Goal: Task Accomplishment & Management: Complete application form

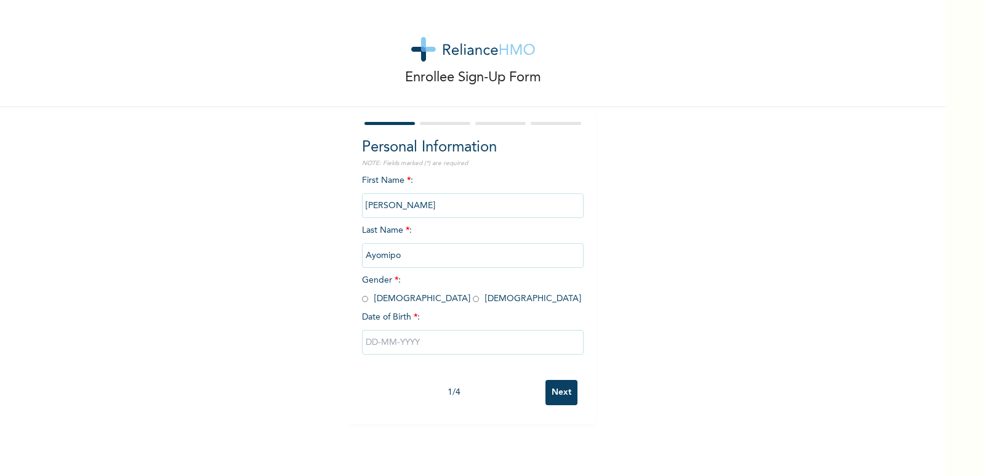
click at [363, 299] on input "radio" at bounding box center [365, 299] width 6 height 12
radio input "true"
click at [370, 345] on input "text" at bounding box center [473, 342] width 222 height 25
select select "8"
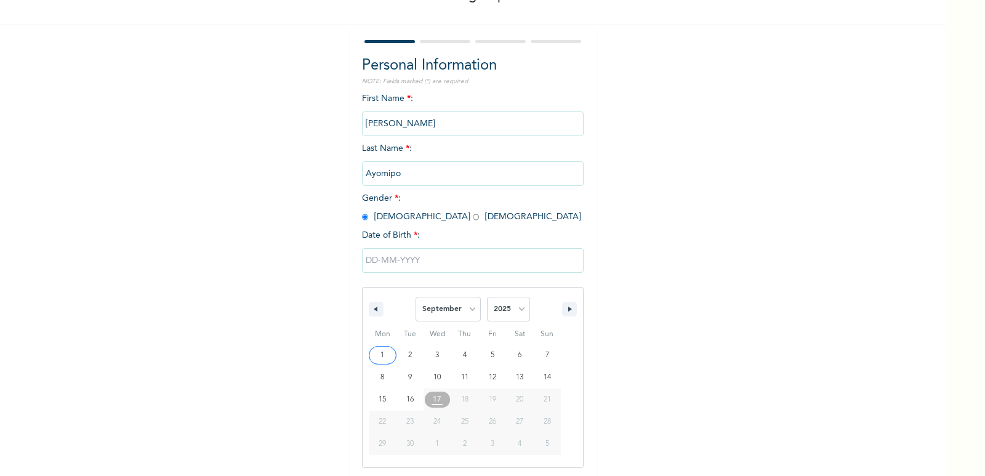
scroll to position [84, 0]
type input "[DATE]"
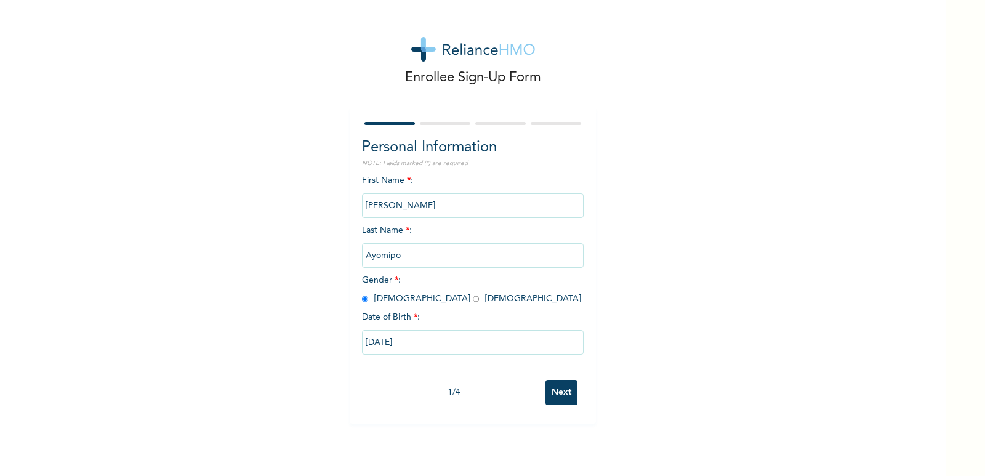
scroll to position [0, 0]
click at [387, 341] on input "[DATE]" at bounding box center [473, 342] width 222 height 25
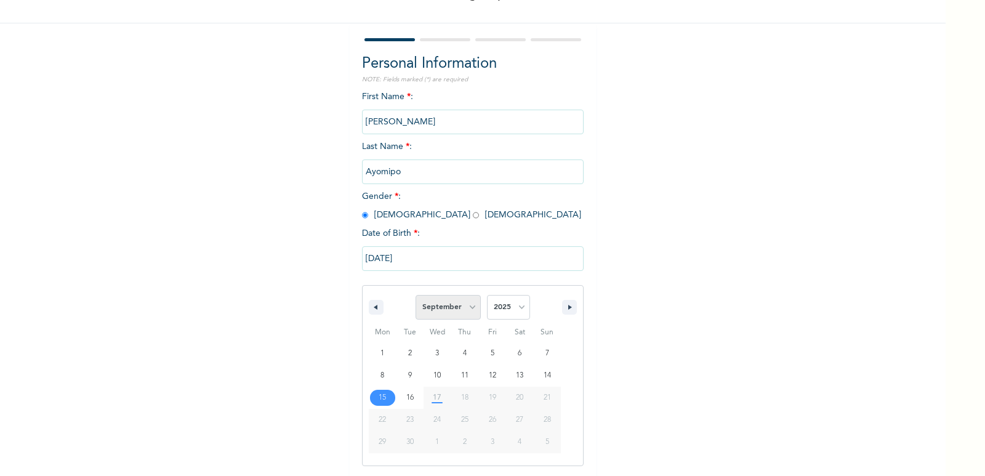
drag, startPoint x: 387, startPoint y: 341, endPoint x: 465, endPoint y: 316, distance: 81.8
click at [465, 316] on div "January February March April May June July August September October November De…" at bounding box center [473, 375] width 222 height 181
click at [465, 316] on select "January February March April May June July August September October November De…" at bounding box center [448, 307] width 65 height 25
select select "1"
click at [416, 296] on select "January February March April May June July August September October November De…" at bounding box center [448, 307] width 65 height 25
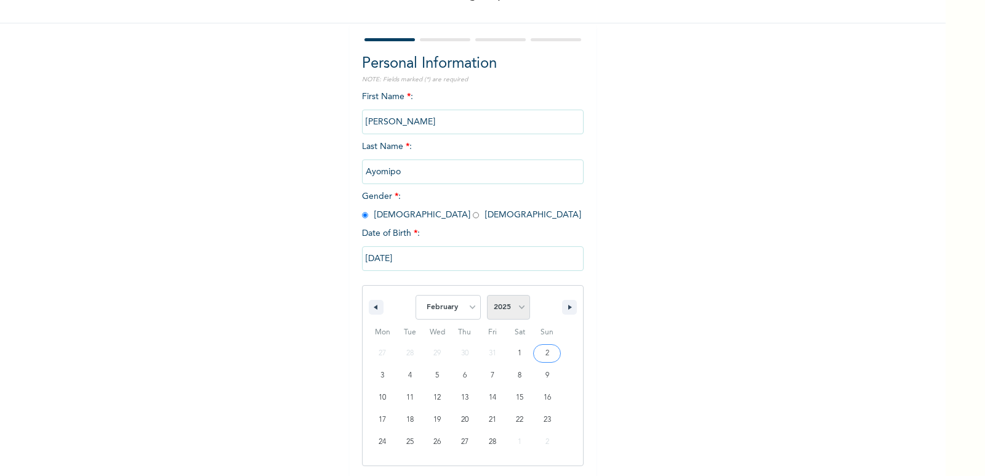
click at [510, 313] on select "2025 2024 2023 2022 2021 2020 2019 2018 2017 2016 2015 2014 2013 2012 2011 2010…" at bounding box center [508, 307] width 43 height 25
select select "1999"
click at [487, 296] on select "2025 2024 2023 2022 2021 2020 2019 2018 2017 2016 2015 2014 2013 2012 2011 2010…" at bounding box center [508, 307] width 43 height 25
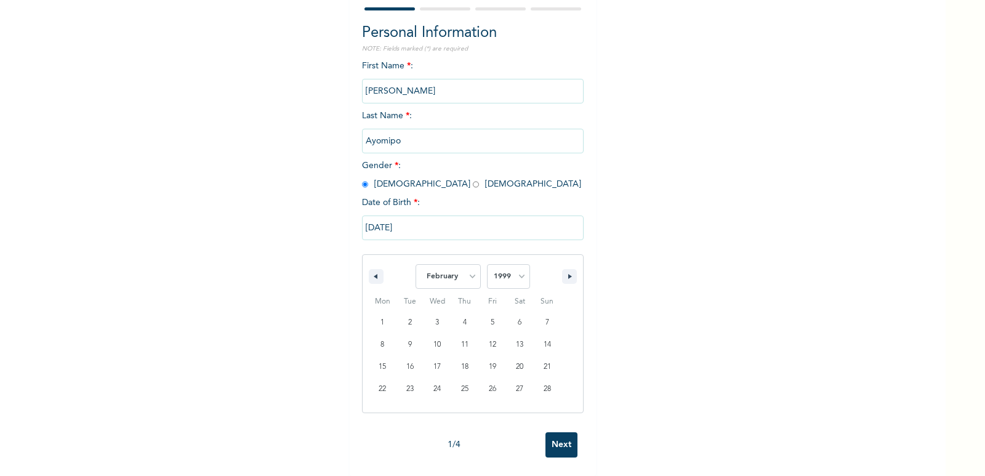
scroll to position [124, 0]
click at [364, 83] on div "Enrollee Sign-Up Form Personal Information NOTE: Fields marked (*) are required…" at bounding box center [473, 180] width 946 height 591
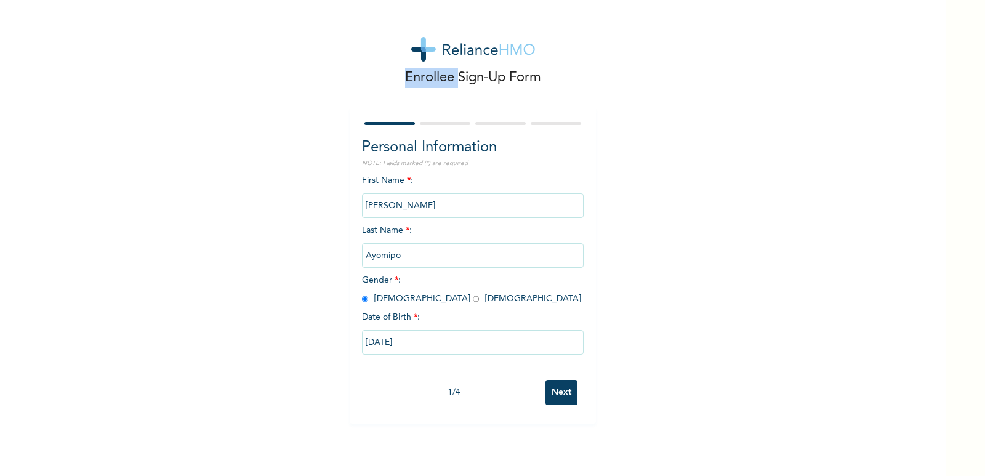
click at [364, 83] on div "Enrollee Sign-Up Form" at bounding box center [473, 53] width 946 height 107
click at [373, 208] on input "[PERSON_NAME]" at bounding box center [473, 205] width 222 height 25
click at [416, 258] on input "Ayomipo" at bounding box center [473, 255] width 222 height 25
click at [398, 209] on input "[PERSON_NAME]" at bounding box center [473, 205] width 222 height 25
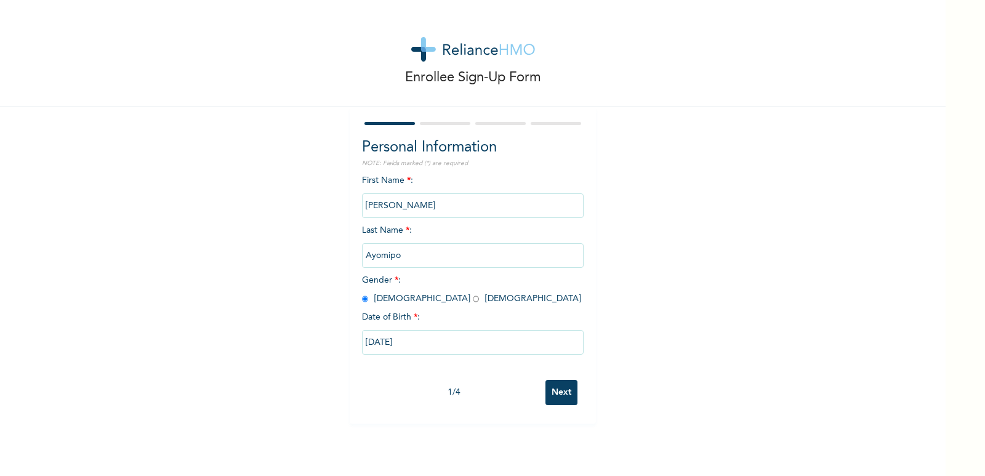
click at [398, 209] on input "[PERSON_NAME]" at bounding box center [473, 205] width 222 height 25
click at [732, 211] on div "Enrollee Sign-Up Form Personal Information NOTE: Fields marked (*) are required…" at bounding box center [473, 212] width 946 height 424
click at [550, 204] on input "[PERSON_NAME]" at bounding box center [473, 205] width 222 height 25
click at [462, 256] on input "Ayomipo" at bounding box center [473, 255] width 222 height 25
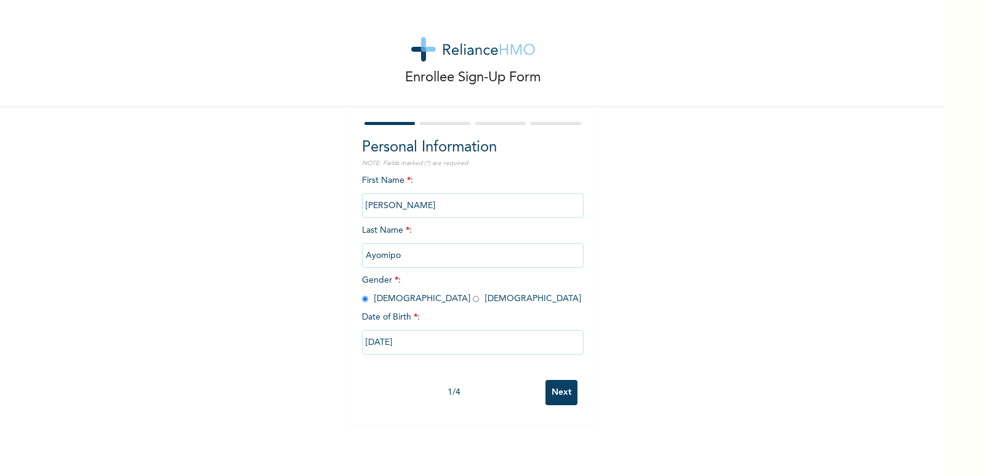
click at [558, 396] on input "Next" at bounding box center [562, 392] width 32 height 25
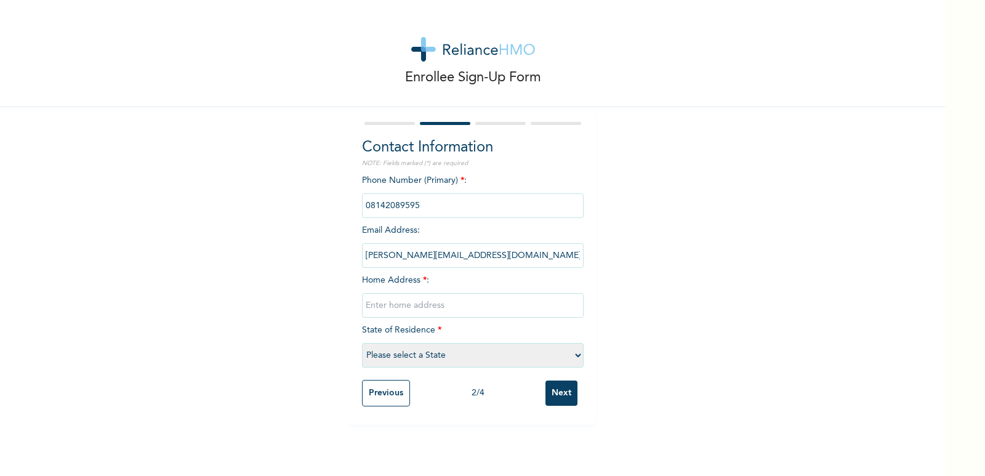
click at [405, 302] on input "text" at bounding box center [473, 305] width 222 height 25
type input "[GEOGRAPHIC_DATA] Akure"
select select "29"
click at [386, 124] on div at bounding box center [390, 123] width 50 height 3
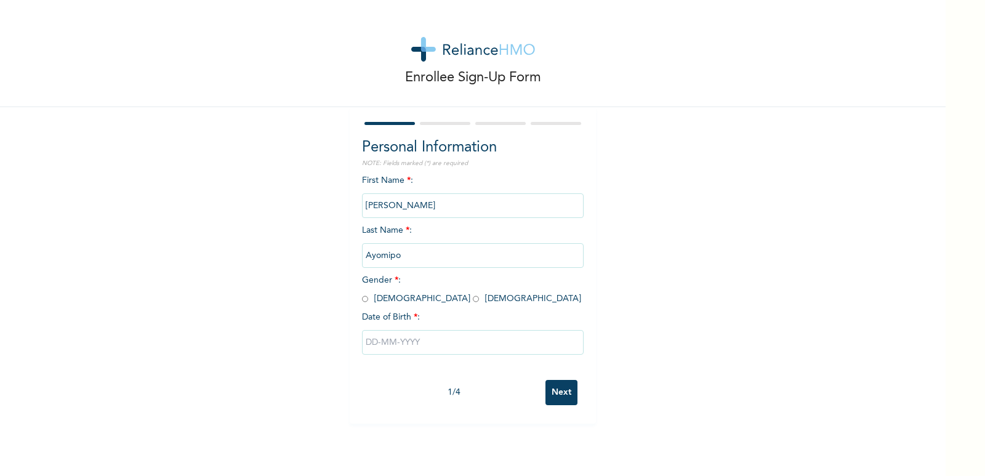
click at [362, 299] on input "radio" at bounding box center [365, 299] width 6 height 12
radio input "true"
click at [394, 349] on input "text" at bounding box center [473, 342] width 222 height 25
select select "8"
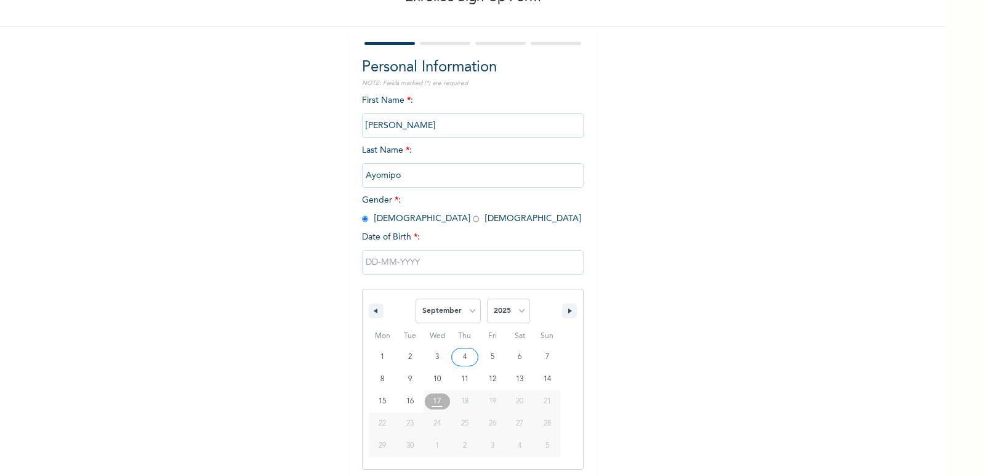
scroll to position [84, 0]
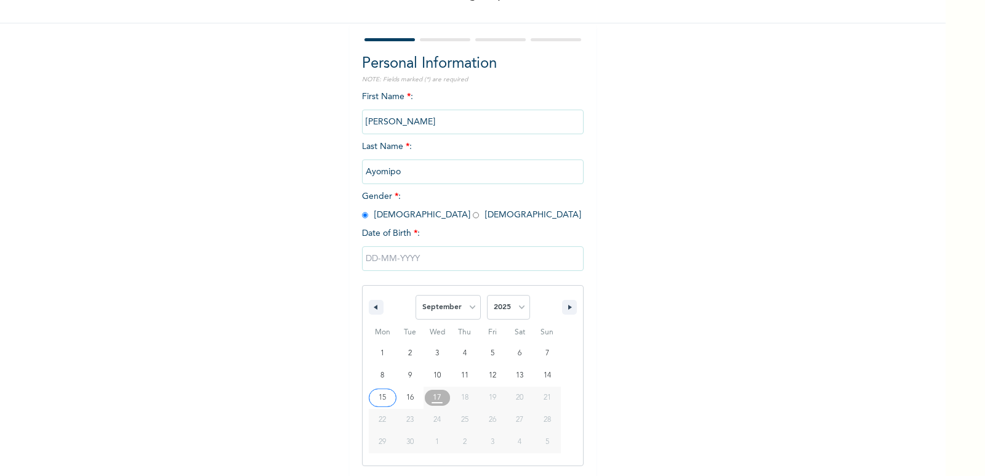
type input "[DATE]"
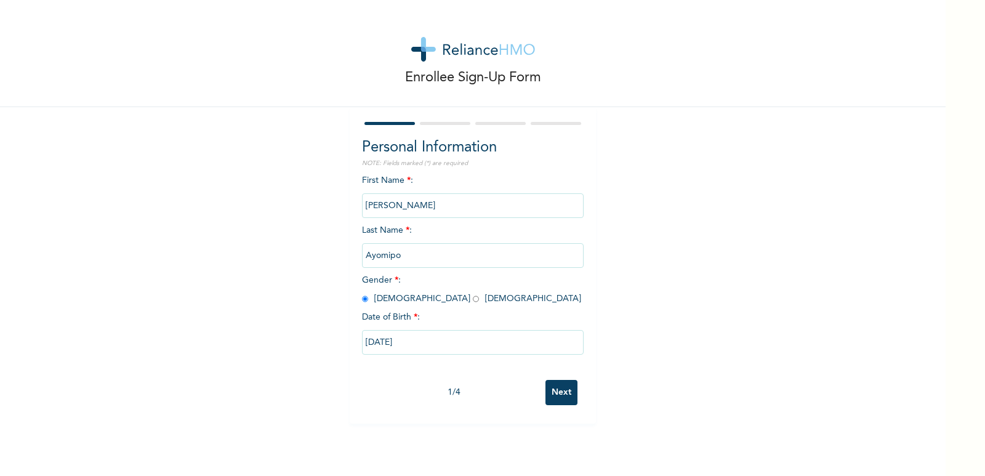
scroll to position [0, 0]
click at [396, 340] on input "[DATE]" at bounding box center [473, 342] width 222 height 25
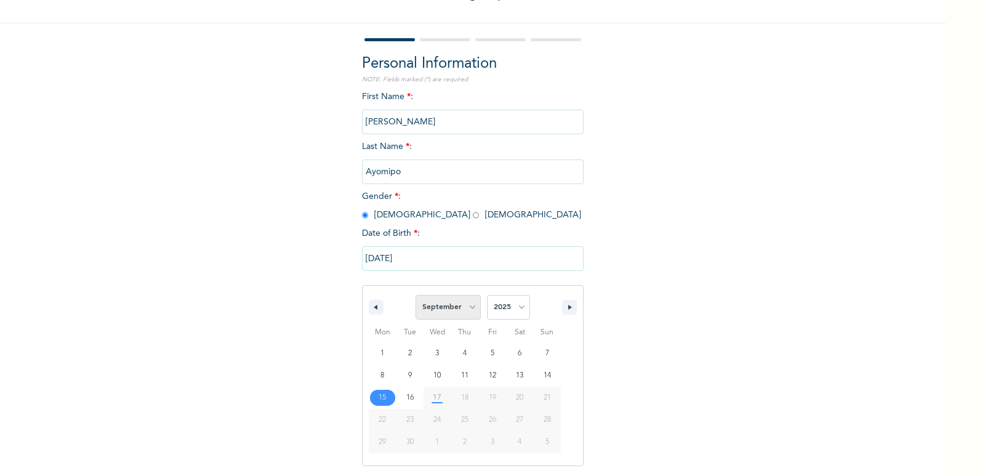
click at [448, 313] on select "January February March April May June July August September October November De…" at bounding box center [448, 307] width 65 height 25
select select "1"
click at [416, 296] on select "January February March April May June July August September October November De…" at bounding box center [448, 307] width 65 height 25
click at [504, 304] on select "2025 2024 2023 2022 2021 2020 2019 2018 2017 2016 2015 2014 2013 2012 2011 2010…" at bounding box center [508, 307] width 43 height 25
select select "1999"
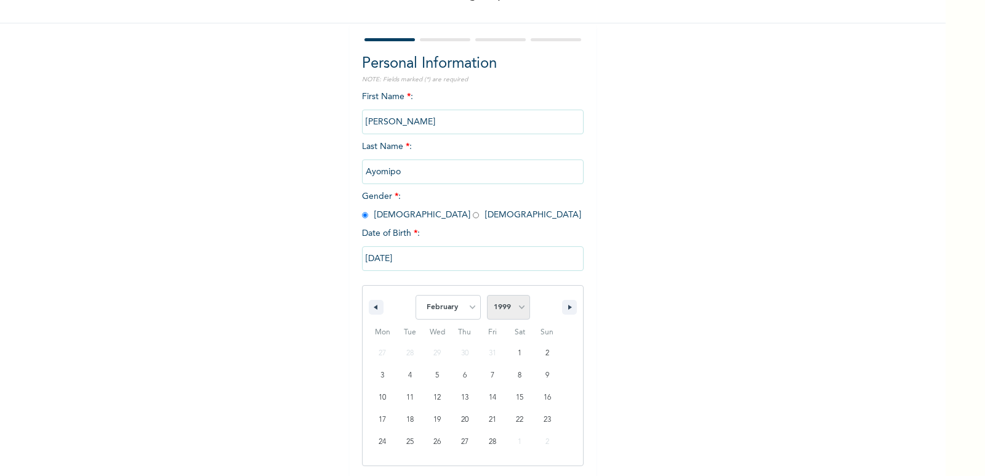
click at [487, 296] on select "2025 2024 2023 2022 2021 2020 2019 2018 2017 2016 2015 2014 2013 2012 2011 2010…" at bounding box center [508, 307] width 43 height 25
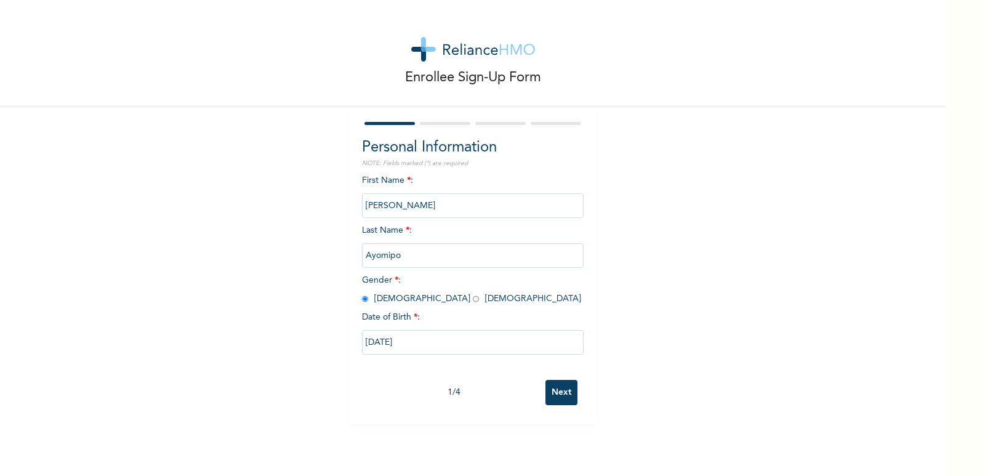
scroll to position [0, 0]
click at [544, 432] on div "Enrollee Sign-Up Form Personal Information NOTE: Fields marked (*) are required…" at bounding box center [473, 238] width 946 height 476
click at [560, 389] on input "Next" at bounding box center [562, 392] width 32 height 25
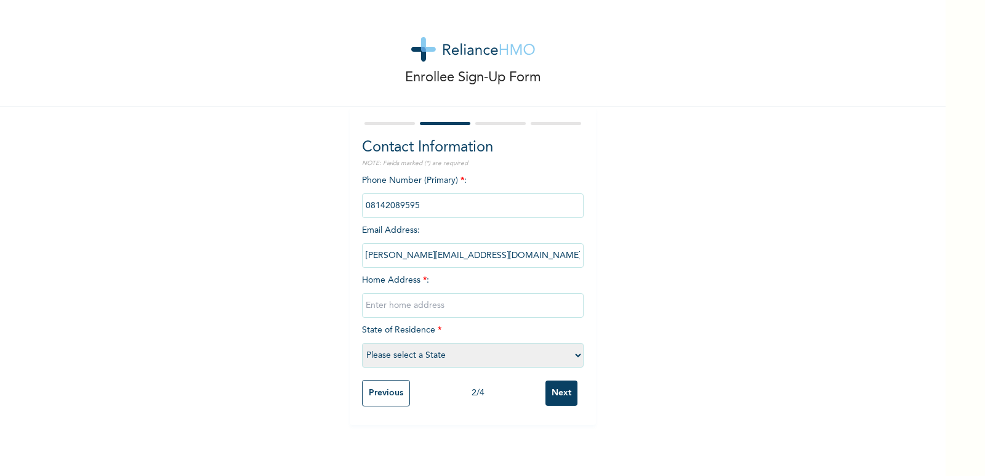
click at [403, 312] on input "text" at bounding box center [473, 305] width 222 height 25
type input "[GEOGRAPHIC_DATA] Akure"
select select "29"
click at [555, 393] on input "Next" at bounding box center [562, 393] width 32 height 25
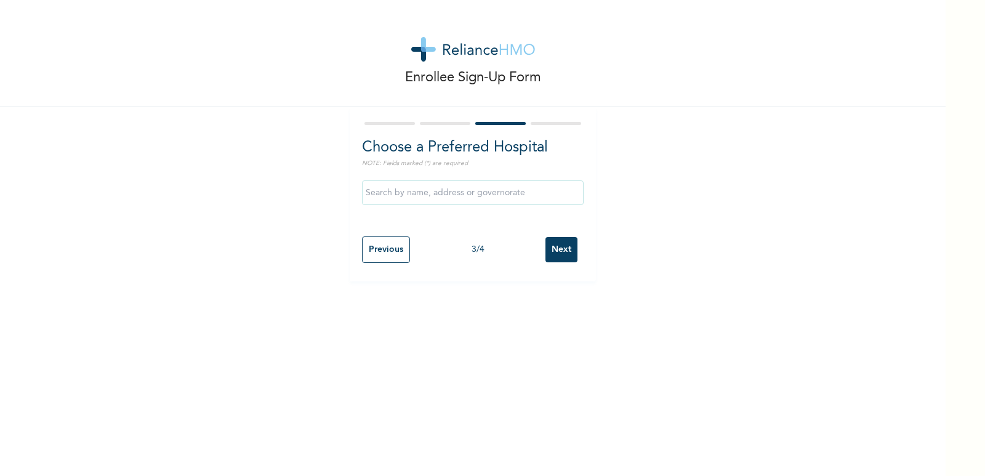
click at [415, 195] on input "text" at bounding box center [473, 192] width 222 height 25
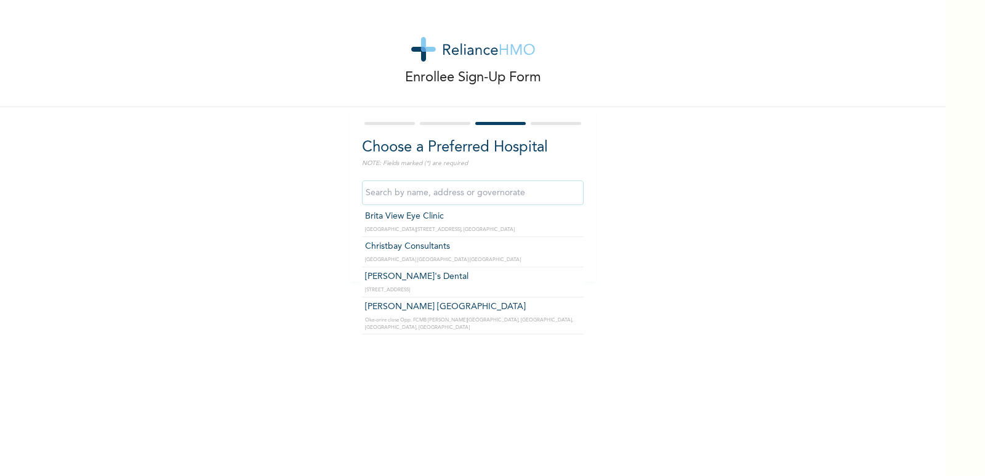
scroll to position [66, 0]
type input "[PERSON_NAME] [GEOGRAPHIC_DATA]"
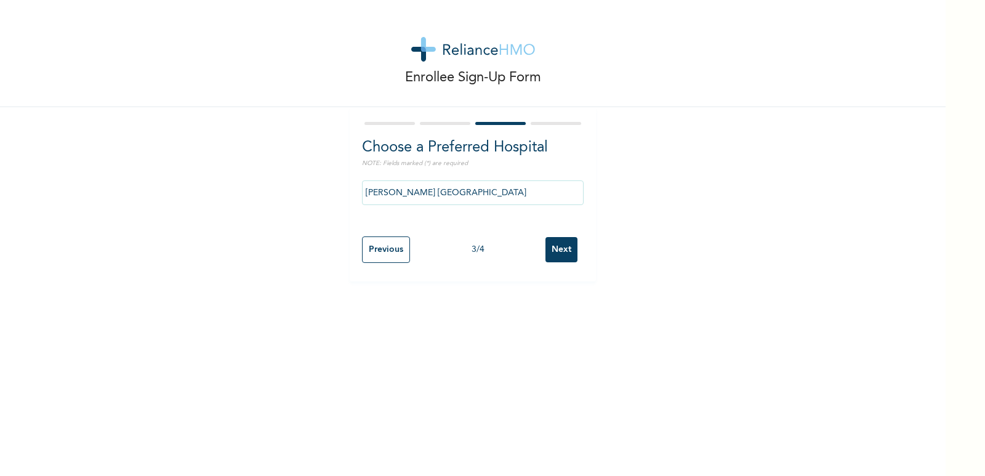
click at [562, 248] on input "Next" at bounding box center [562, 249] width 32 height 25
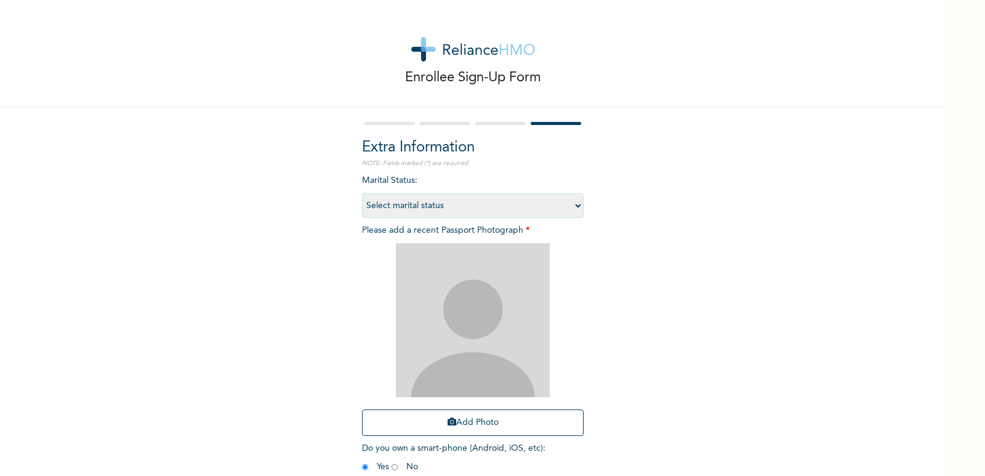
click at [462, 208] on select "Select marital status [DEMOGRAPHIC_DATA] Married [DEMOGRAPHIC_DATA] Widow/[DEMO…" at bounding box center [473, 205] width 222 height 25
select select "1"
click at [362, 193] on select "Select marital status [DEMOGRAPHIC_DATA] Married [DEMOGRAPHIC_DATA] Widow/[DEMO…" at bounding box center [473, 205] width 222 height 25
click at [456, 324] on img at bounding box center [473, 320] width 154 height 154
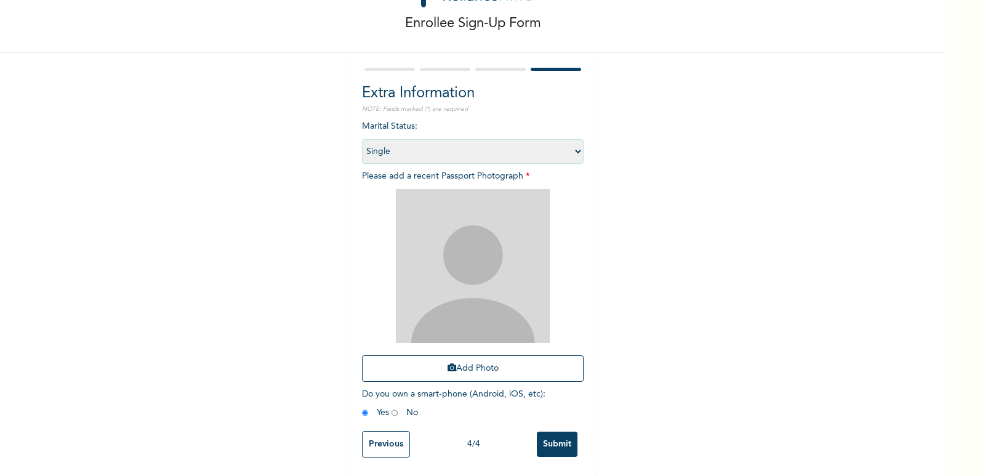
scroll to position [63, 0]
click at [461, 367] on button "Add Photo" at bounding box center [473, 368] width 222 height 26
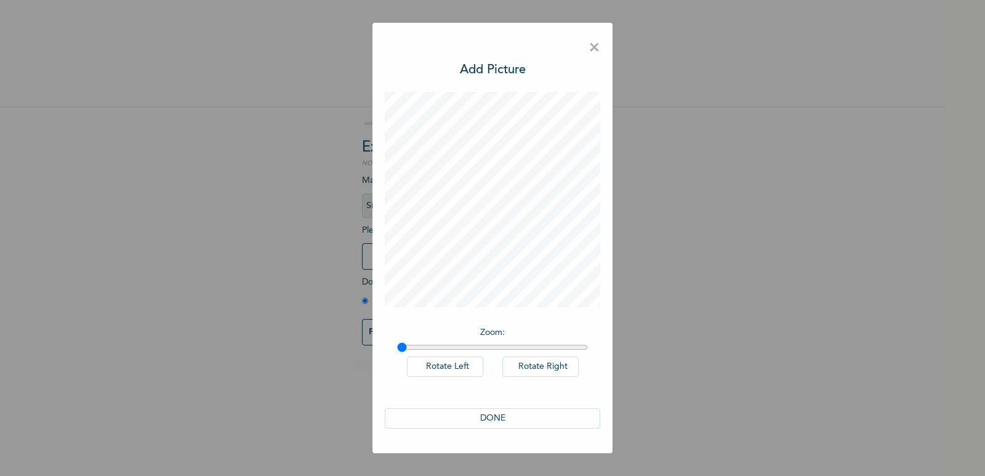
scroll to position [0, 0]
click at [500, 422] on button "DONE" at bounding box center [493, 418] width 216 height 20
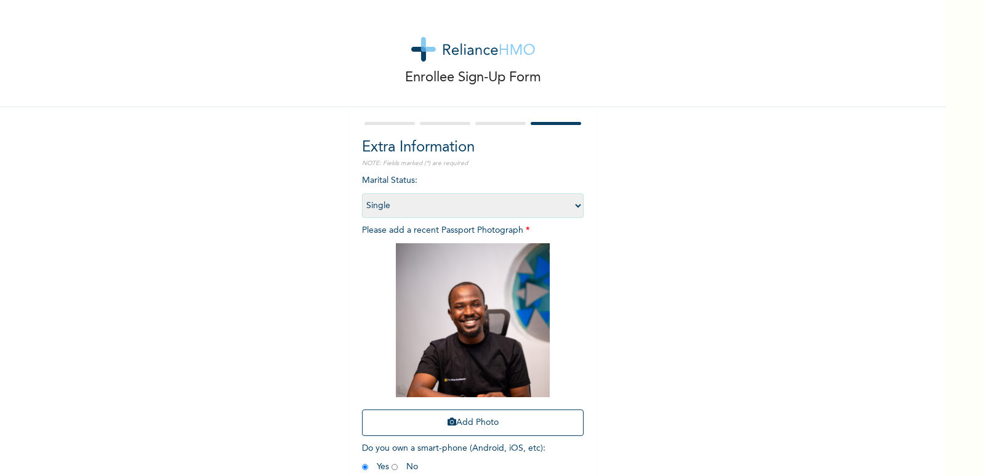
scroll to position [63, 0]
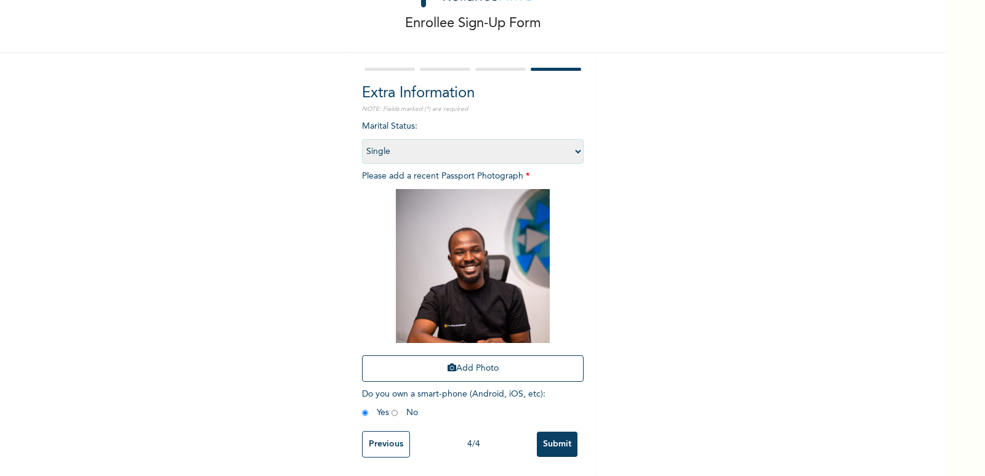
click at [555, 437] on input "Submit" at bounding box center [557, 444] width 41 height 25
